Goal: Navigation & Orientation: Find specific page/section

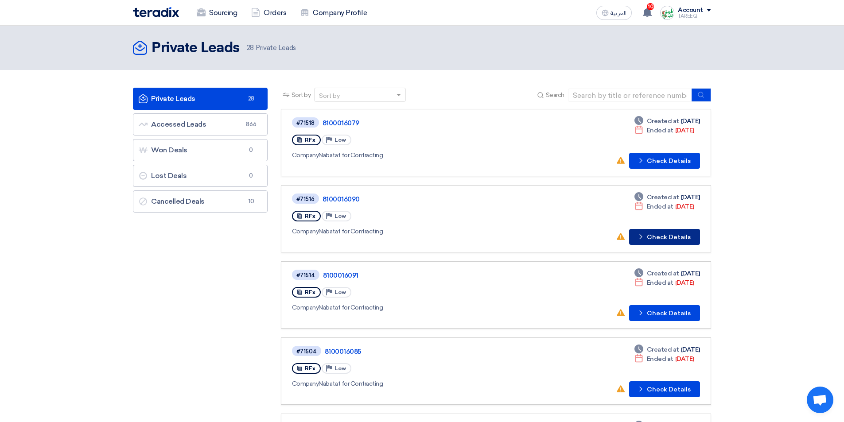
click at [660, 233] on button "Check details Check Details" at bounding box center [664, 237] width 71 height 16
click at [672, 316] on button "Check details Check Details" at bounding box center [664, 313] width 71 height 16
click at [652, 313] on button "Check details Check Details" at bounding box center [664, 313] width 71 height 16
